Goal: Book appointment/travel/reservation

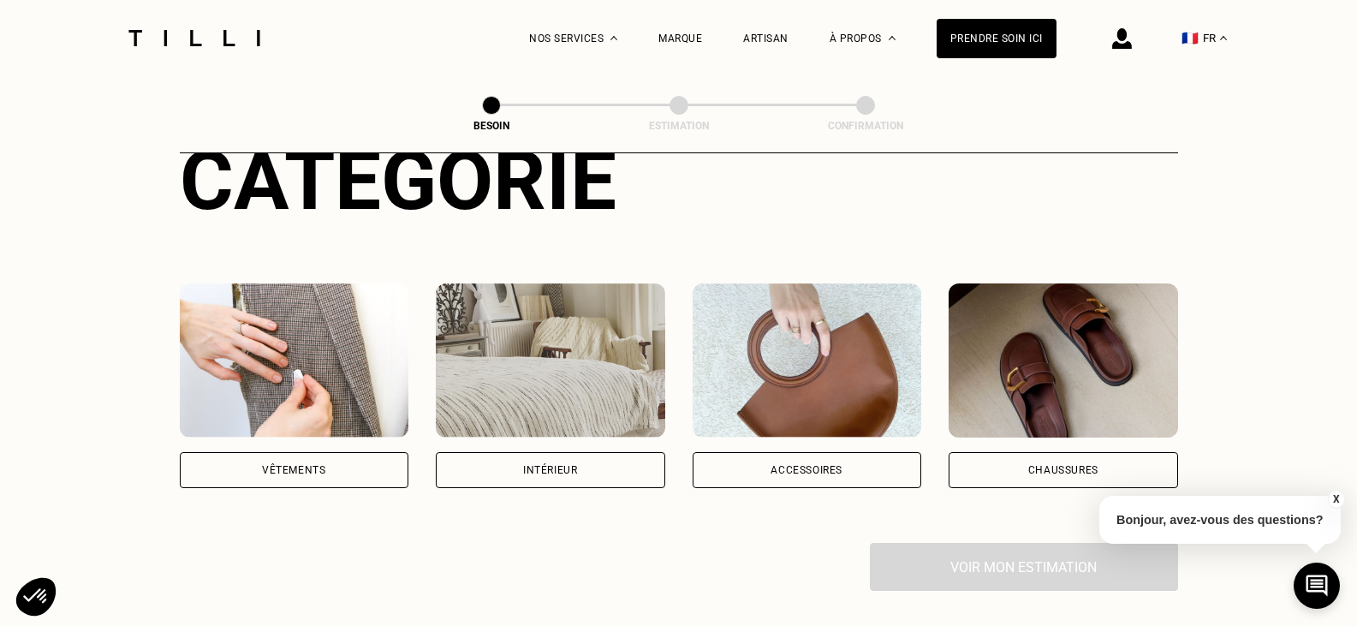
scroll to position [229, 0]
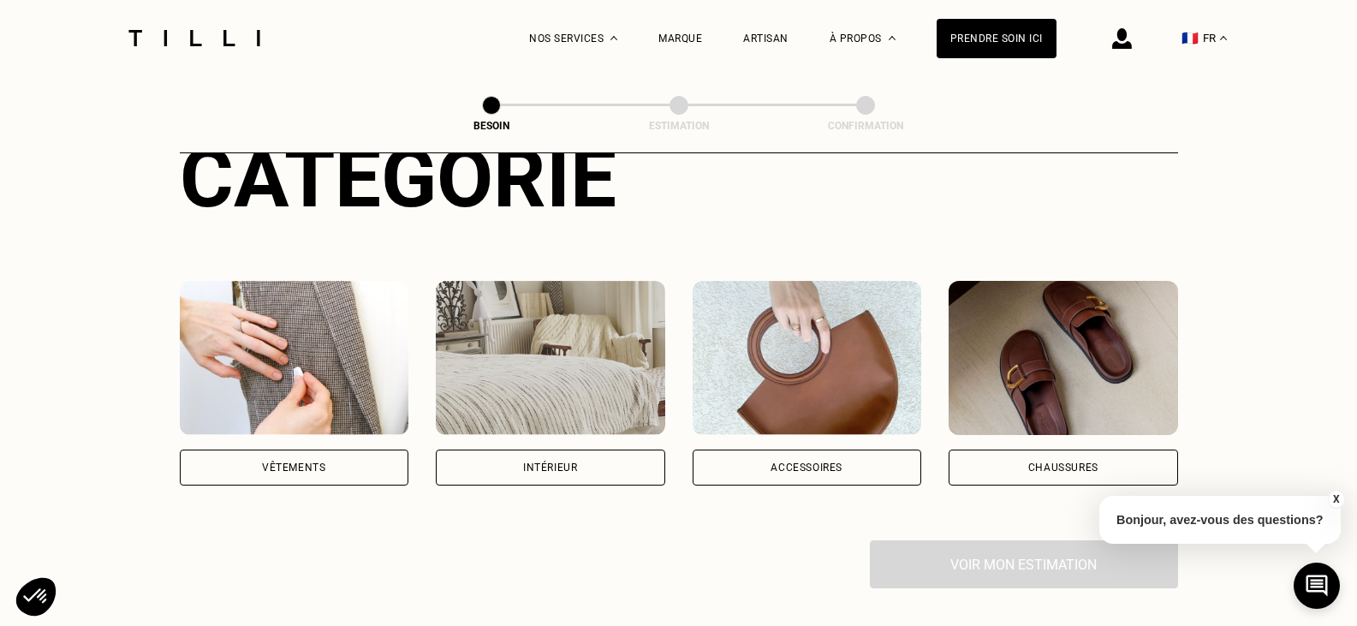
click at [605, 335] on img at bounding box center [550, 358] width 229 height 154
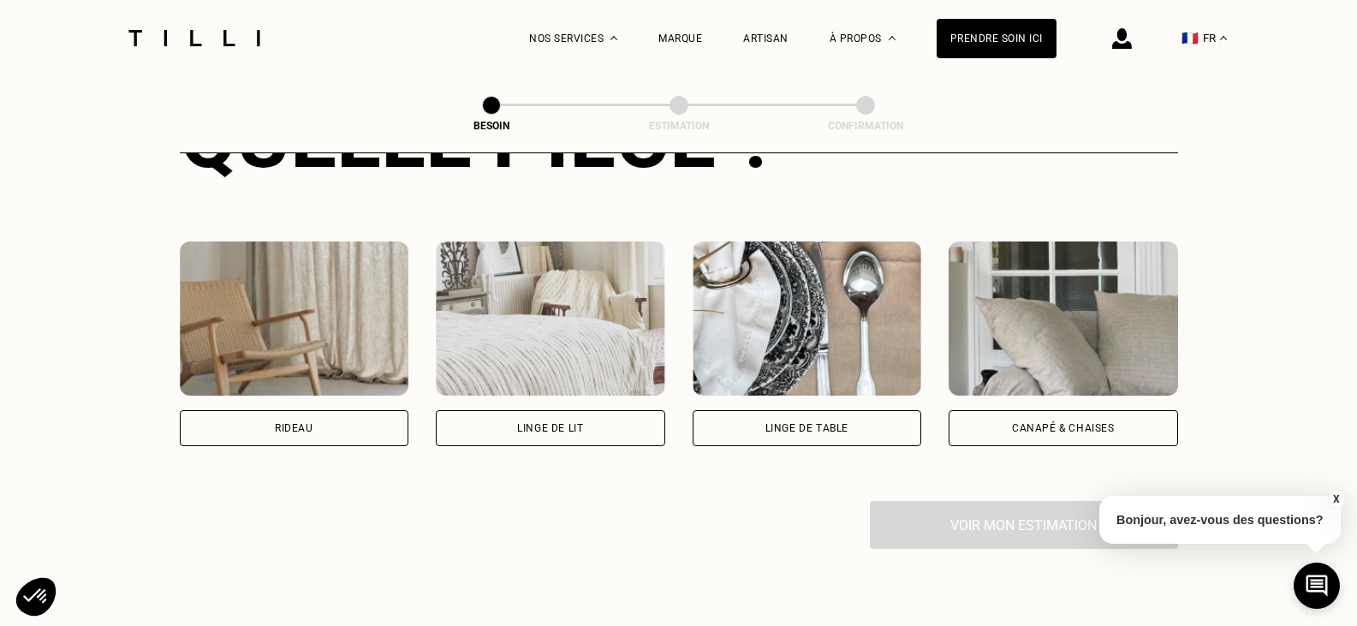
scroll to position [735, 0]
click at [286, 321] on img at bounding box center [294, 318] width 229 height 154
select select "FR"
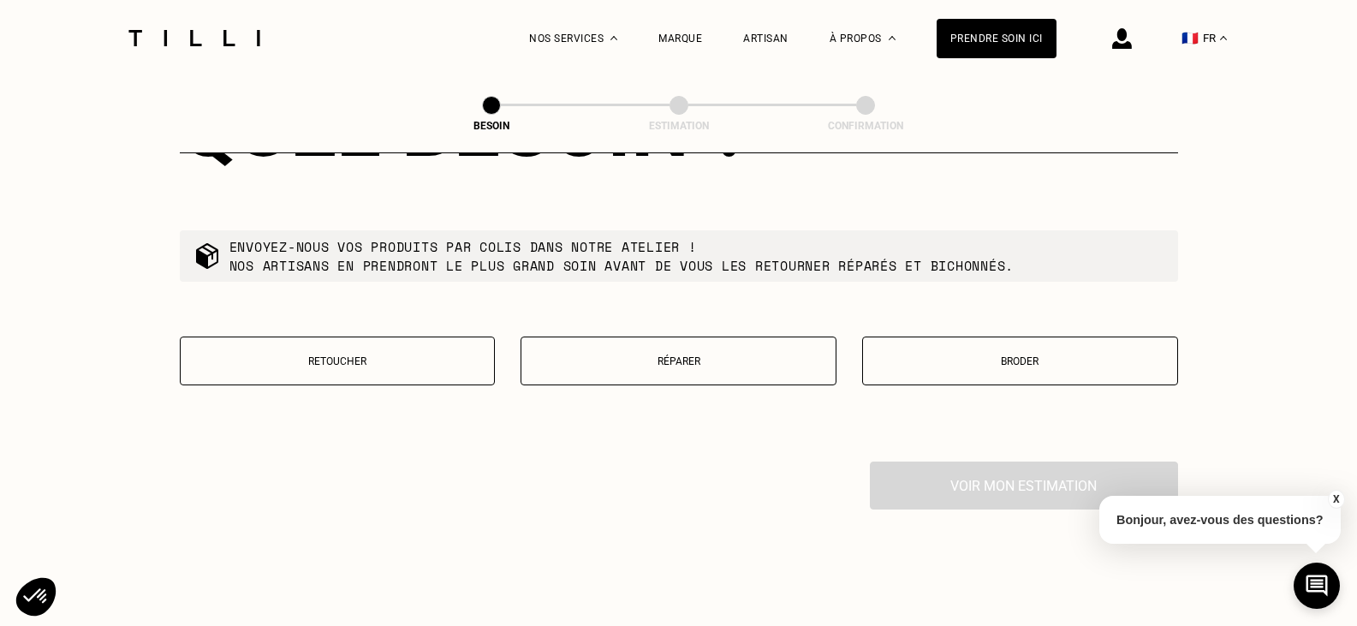
scroll to position [1635, 0]
click at [426, 365] on button "Retoucher" at bounding box center [338, 359] width 316 height 49
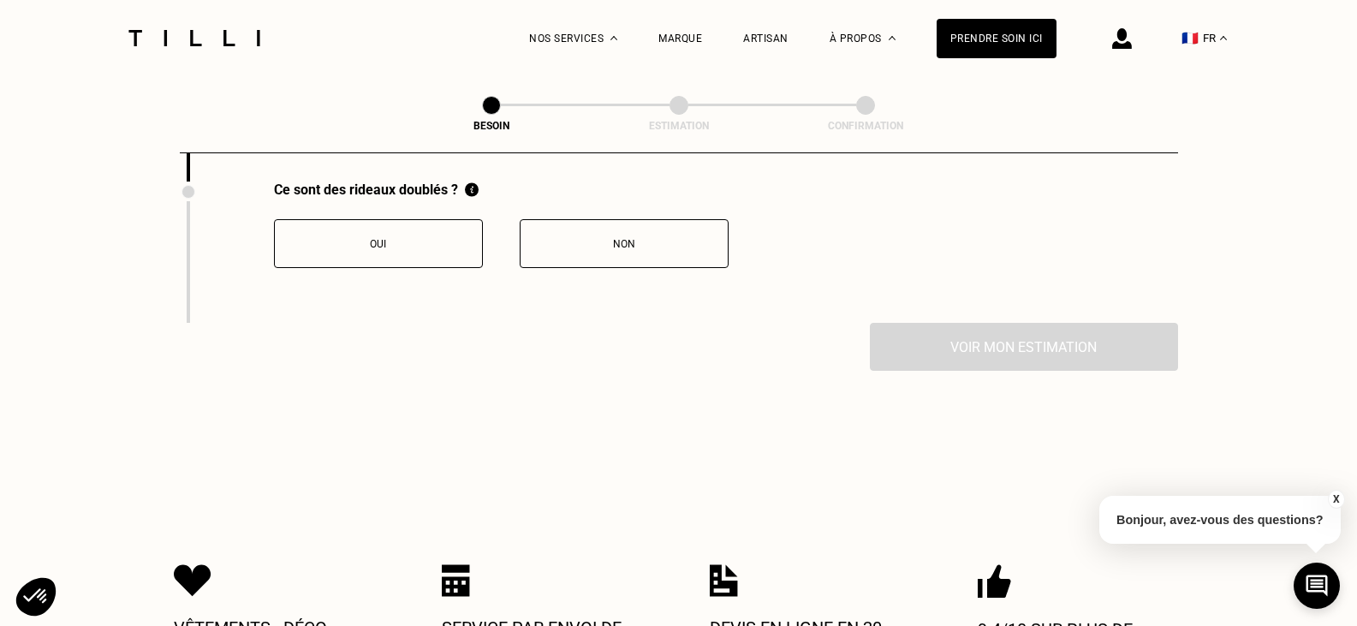
scroll to position [2242, 0]
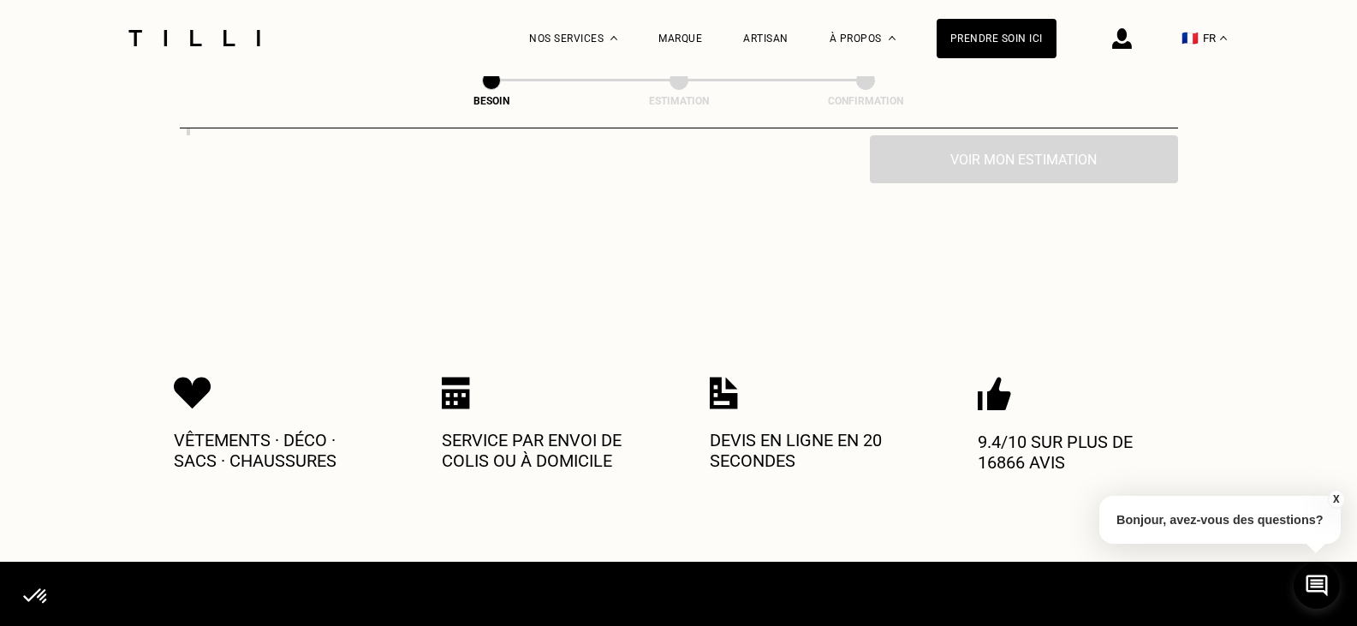
click at [776, 456] on p "Devis en ligne en 20 secondes" at bounding box center [812, 450] width 205 height 41
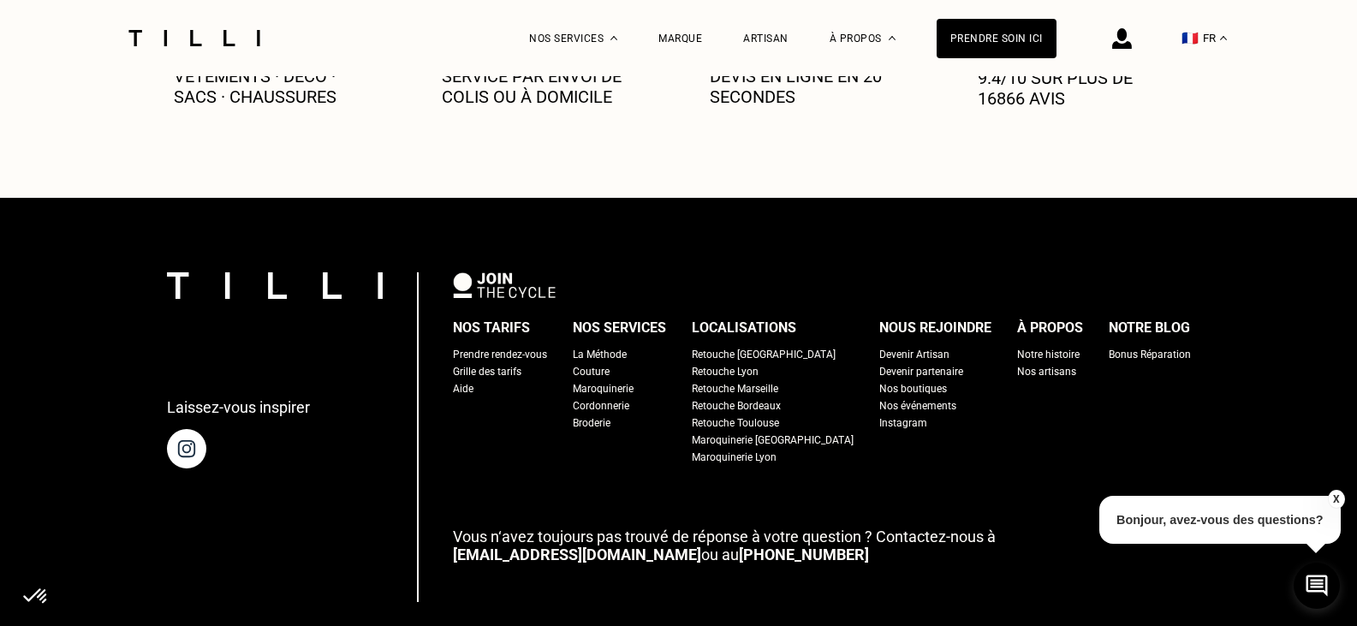
scroll to position [2724, 0]
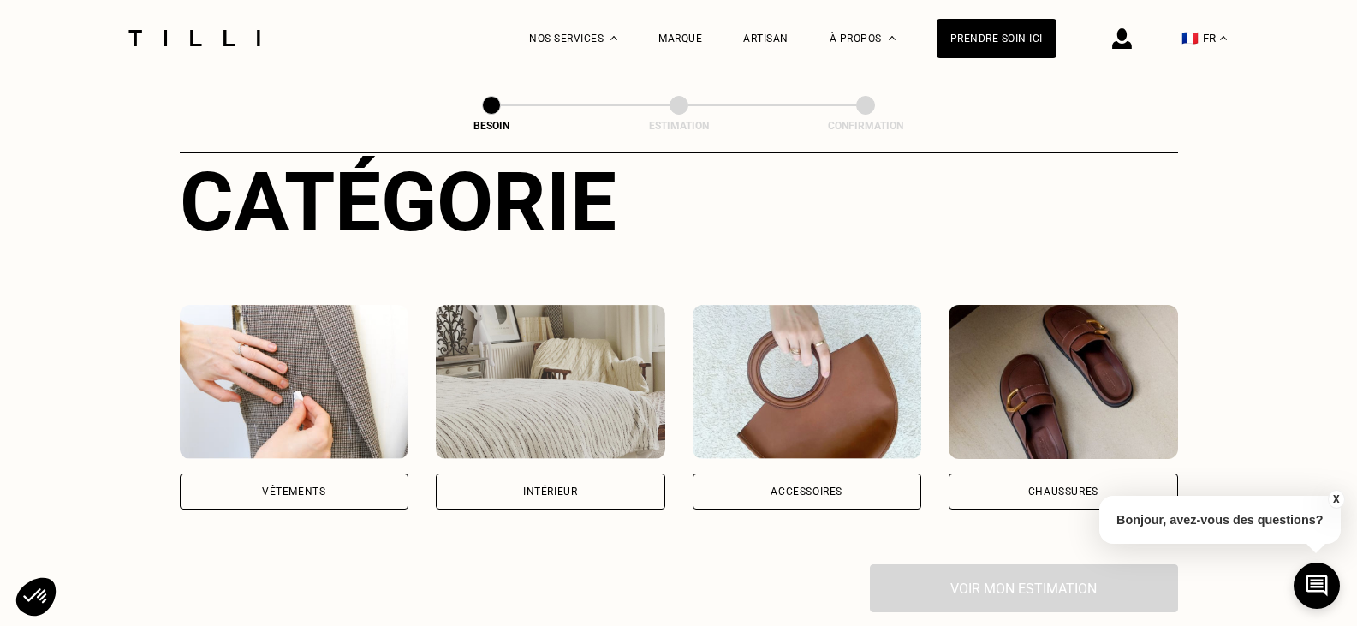
scroll to position [168, 0]
